Goal: Task Accomplishment & Management: Use online tool/utility

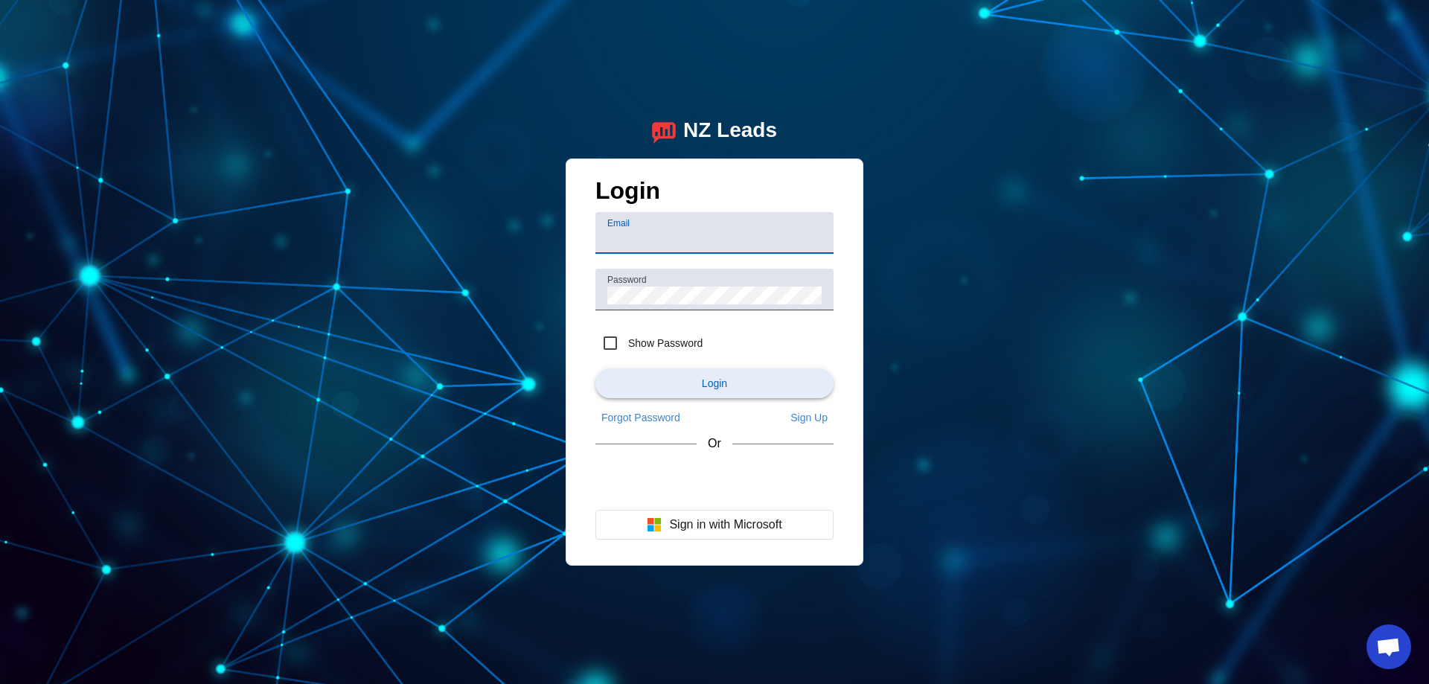
type input "demo@user.com"
click at [707, 388] on span "Login" at bounding box center [714, 383] width 25 height 12
